Goal: Navigation & Orientation: Find specific page/section

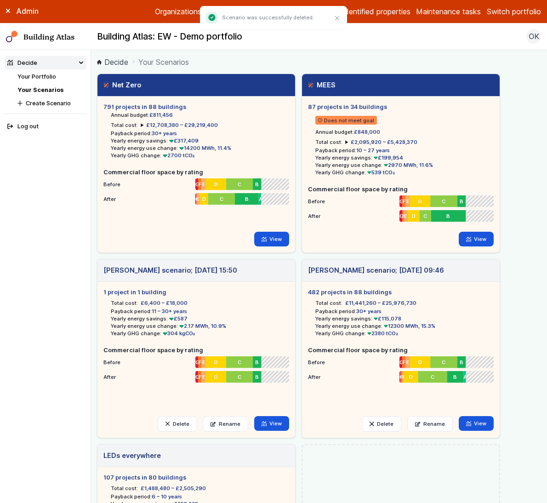
click at [509, 7] on button "Switch portfolio" at bounding box center [514, 11] width 54 height 11
click at [0, 0] on button "PwC - demo portfolio" at bounding box center [0, 0] width 0 height 0
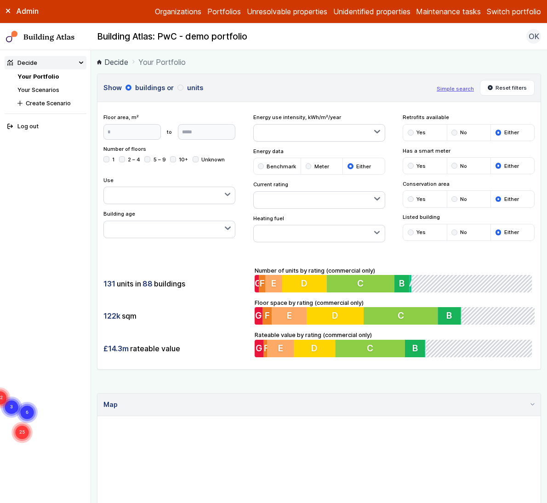
click at [40, 89] on link "Your Scenarios" at bounding box center [38, 89] width 42 height 7
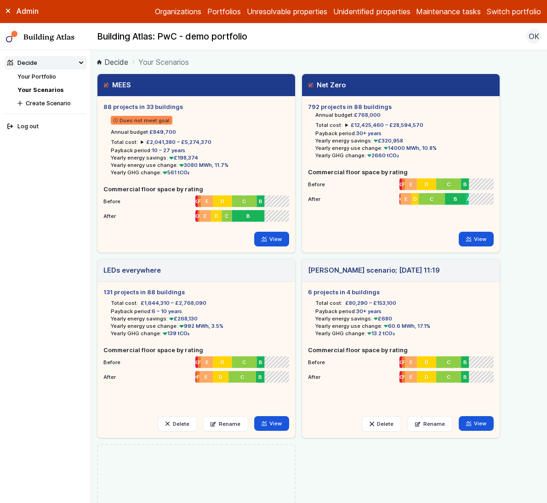
click at [38, 75] on link "Your Portfolio" at bounding box center [36, 76] width 39 height 7
